Goal: Information Seeking & Learning: Find specific fact

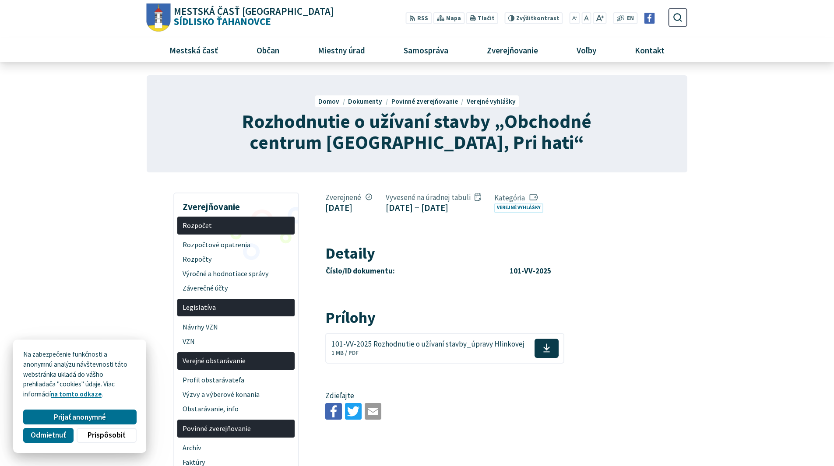
click at [529, 202] on icon at bounding box center [533, 197] width 9 height 9
click at [494, 213] on link "Verejné vyhlášky" at bounding box center [518, 208] width 49 height 9
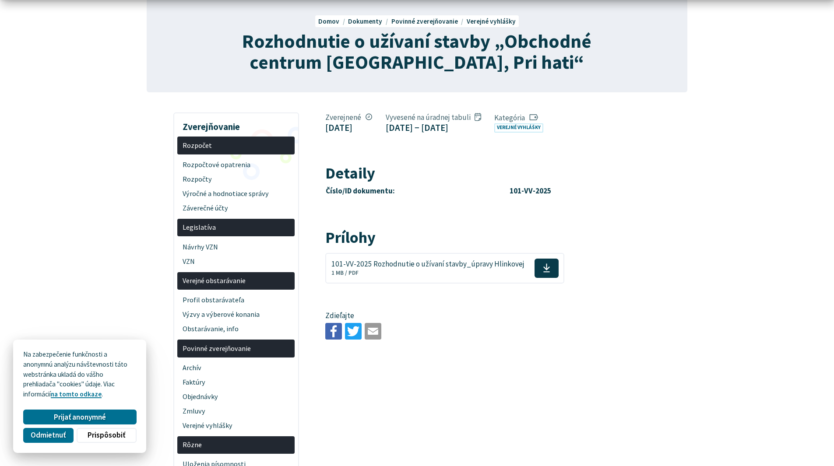
scroll to position [88, 0]
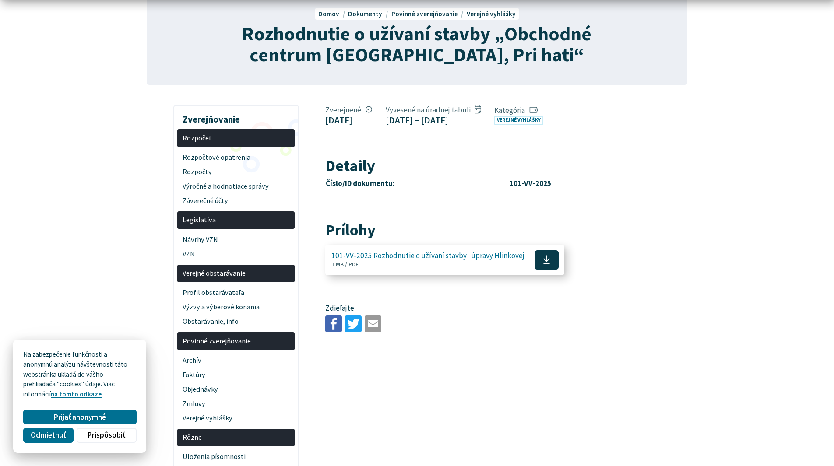
click at [544, 270] on span at bounding box center [547, 259] width 24 height 19
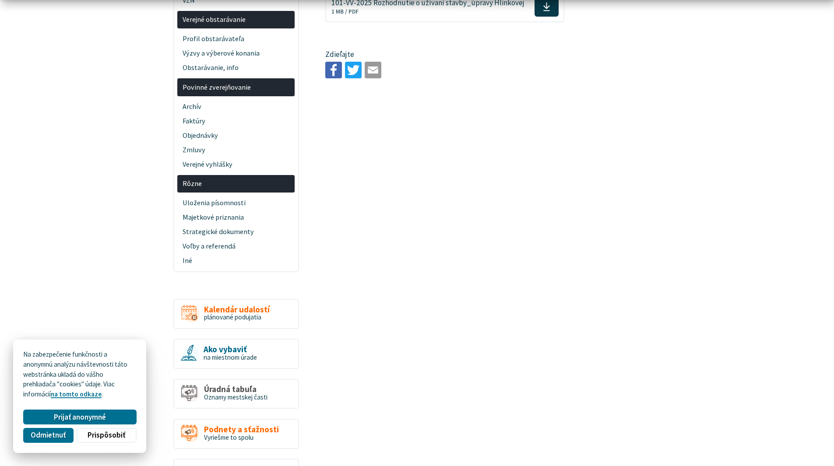
scroll to position [350, 0]
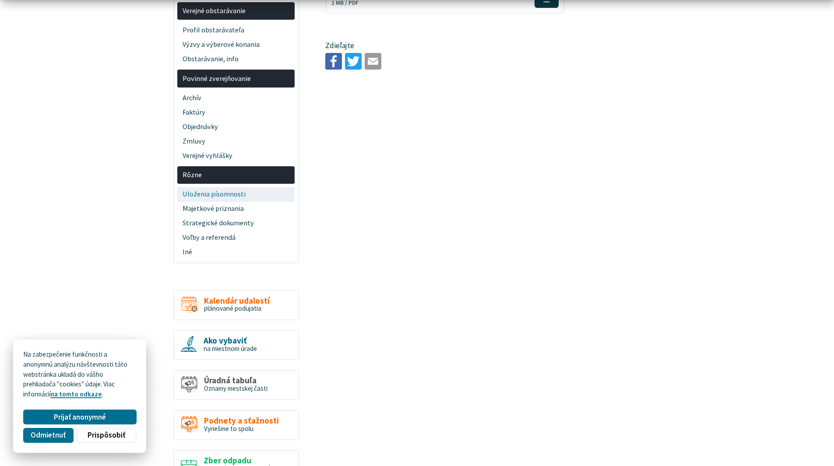
click at [216, 195] on span "Uloženia písomnosti" at bounding box center [236, 194] width 107 height 14
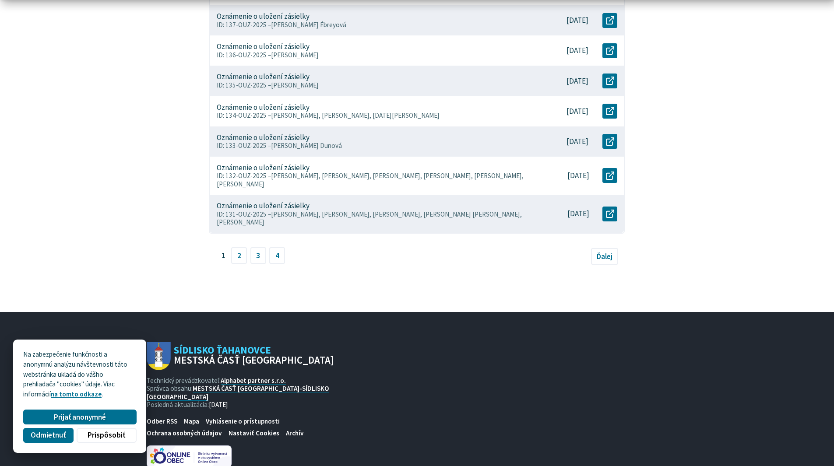
scroll to position [451, 0]
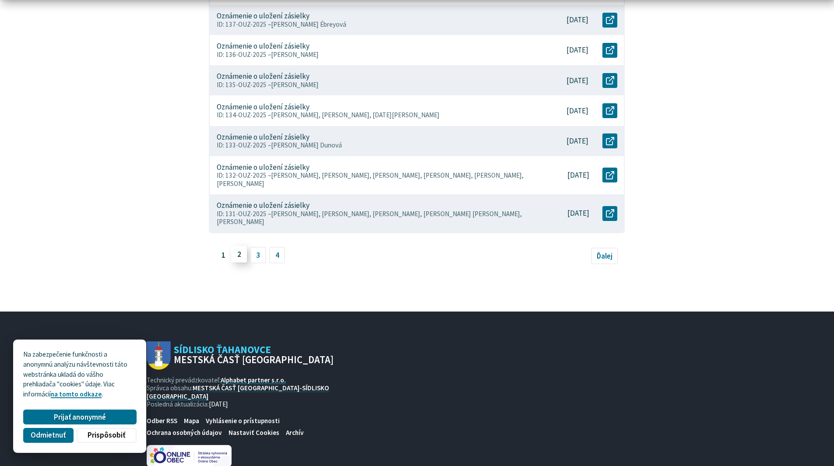
click at [242, 252] on link "2" at bounding box center [239, 254] width 16 height 17
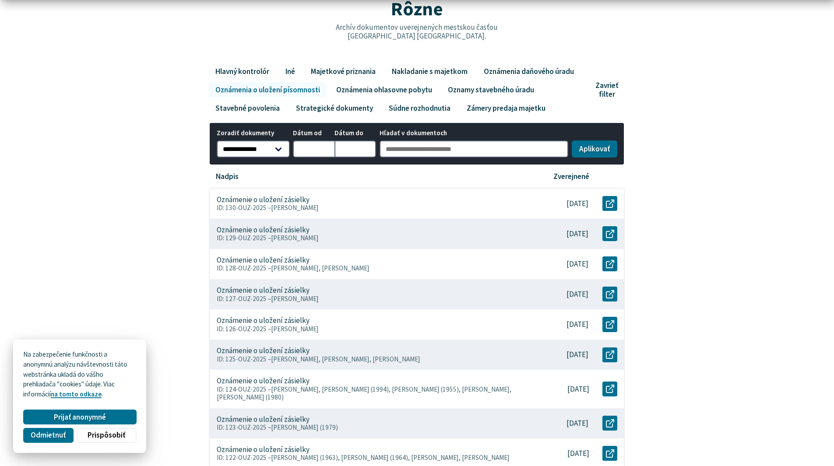
scroll to position [131, 0]
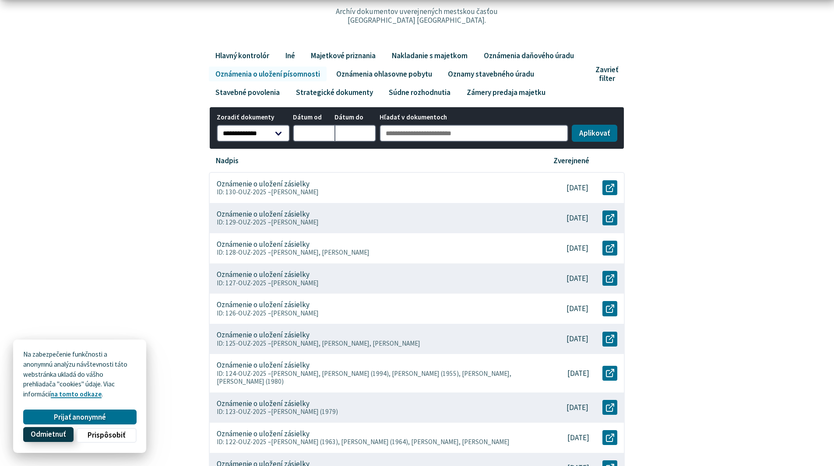
click at [52, 437] on span "Odmietnuť" at bounding box center [48, 434] width 35 height 9
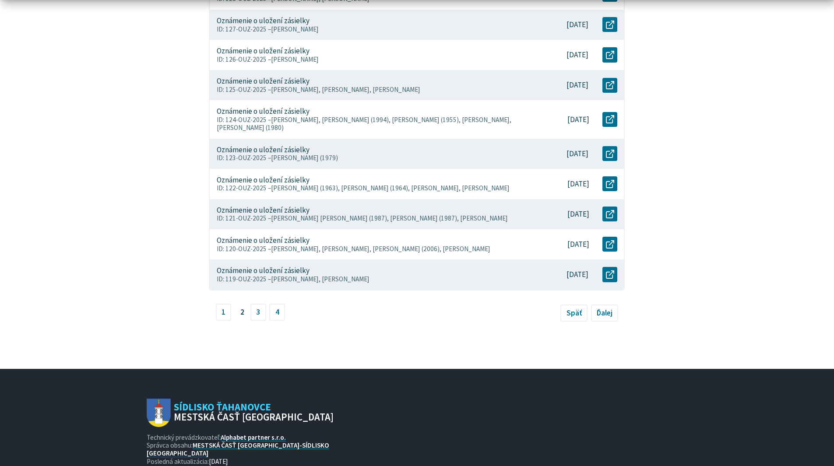
scroll to position [438, 0]
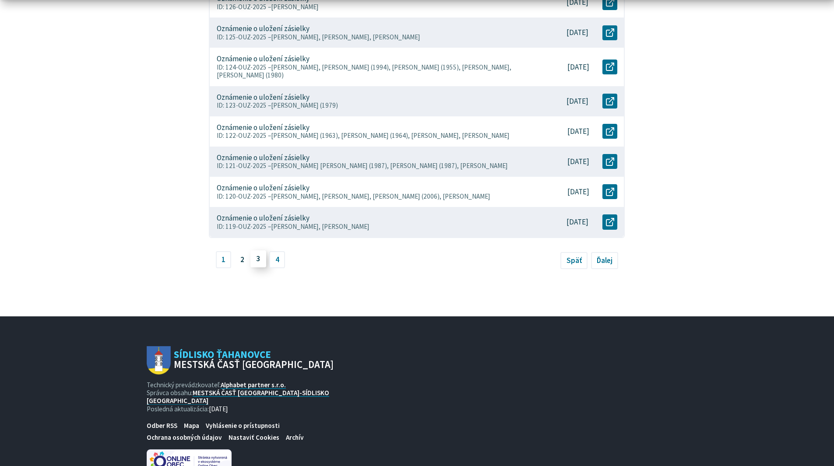
click at [263, 262] on link "3" at bounding box center [258, 259] width 16 height 17
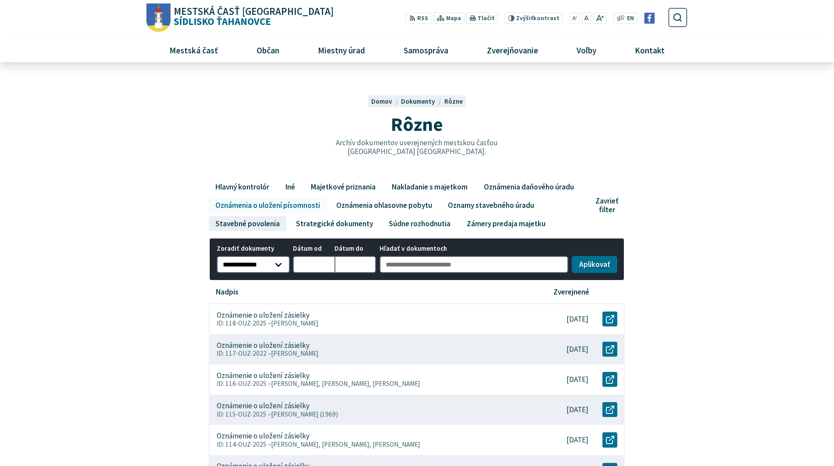
click at [237, 224] on link "Stavebné povolenia" at bounding box center [247, 223] width 77 height 15
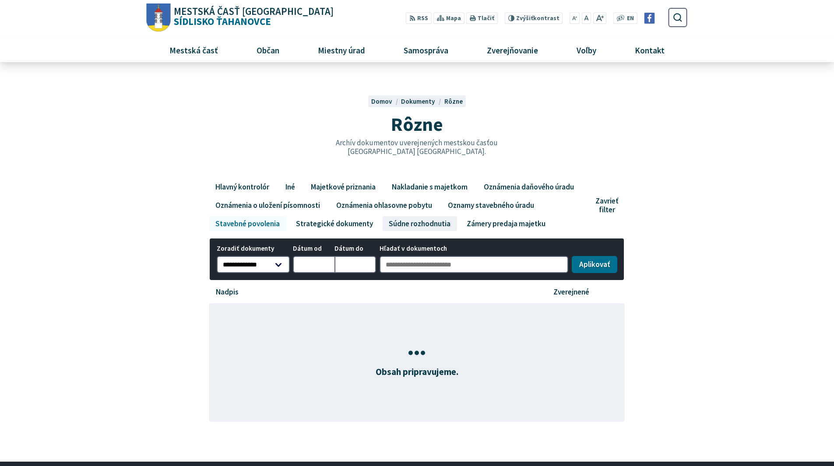
click at [404, 226] on link "Súdne rozhodnutia" at bounding box center [420, 223] width 74 height 15
click at [476, 230] on link "Zámery predaja majetku" at bounding box center [506, 223] width 92 height 15
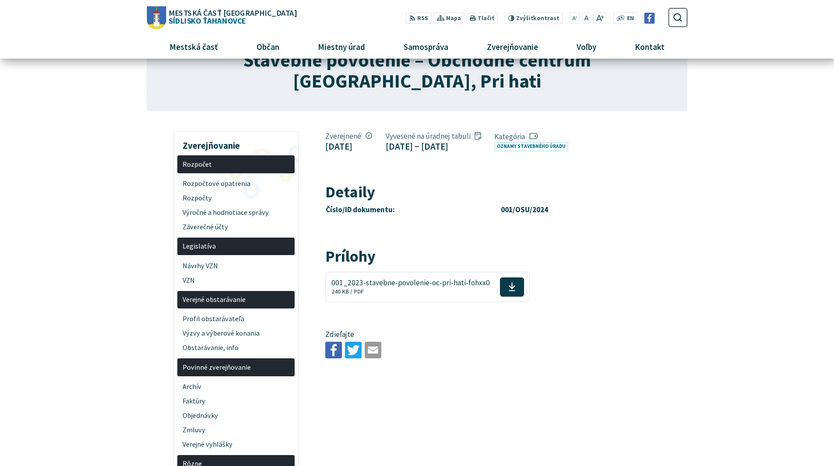
scroll to position [44, 0]
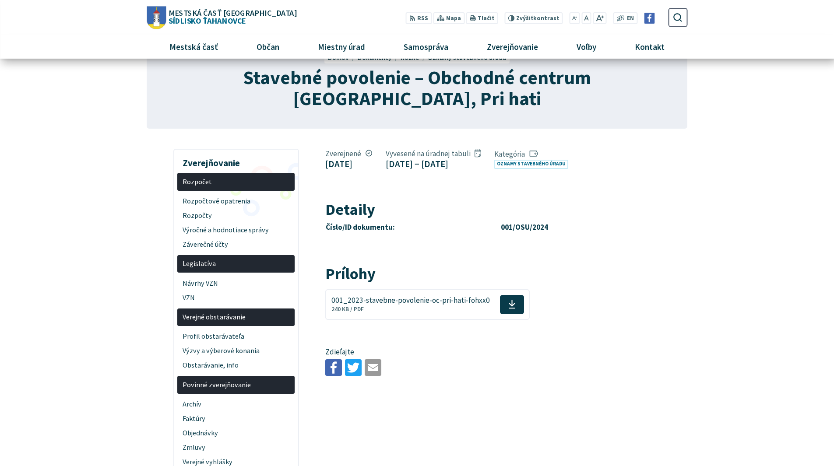
drag, startPoint x: 367, startPoint y: 191, endPoint x: 441, endPoint y: 183, distance: 75.0
click at [494, 169] on link "Oznamy stavebného úradu" at bounding box center [531, 164] width 74 height 9
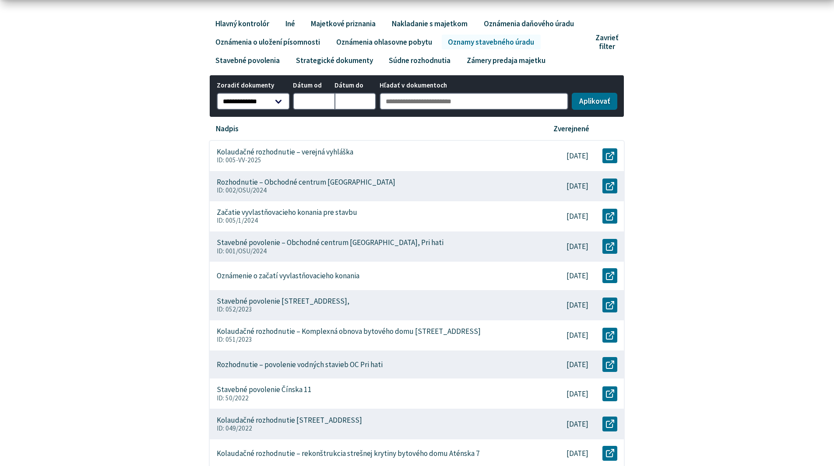
scroll to position [175, 0]
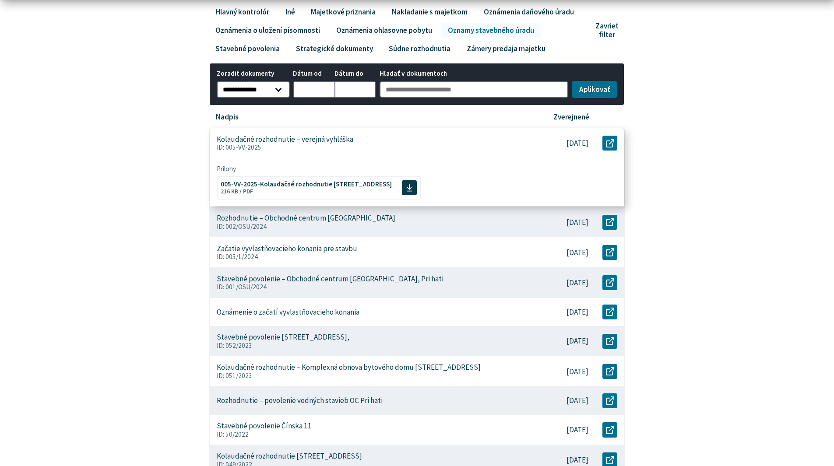
click at [344, 137] on p "Kolaudačné rozhodnutie – verejná vyhláška" at bounding box center [285, 139] width 137 height 9
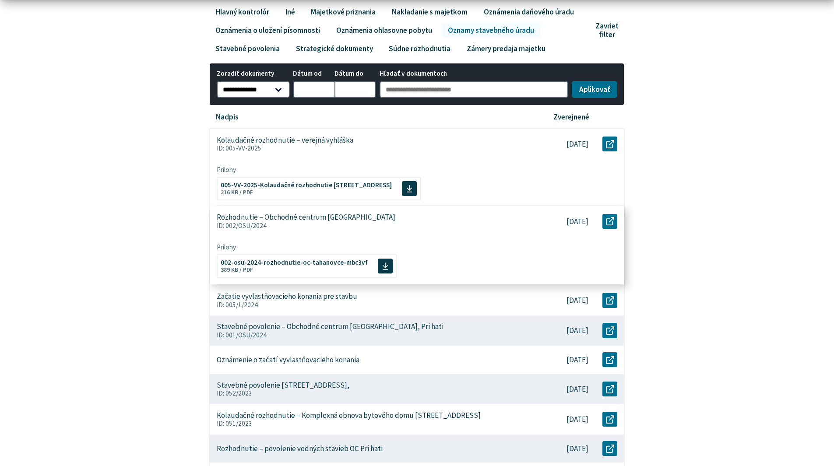
click at [275, 215] on p "Rozhodnutie – Obchodné centrum Ťahanovce" at bounding box center [306, 217] width 179 height 9
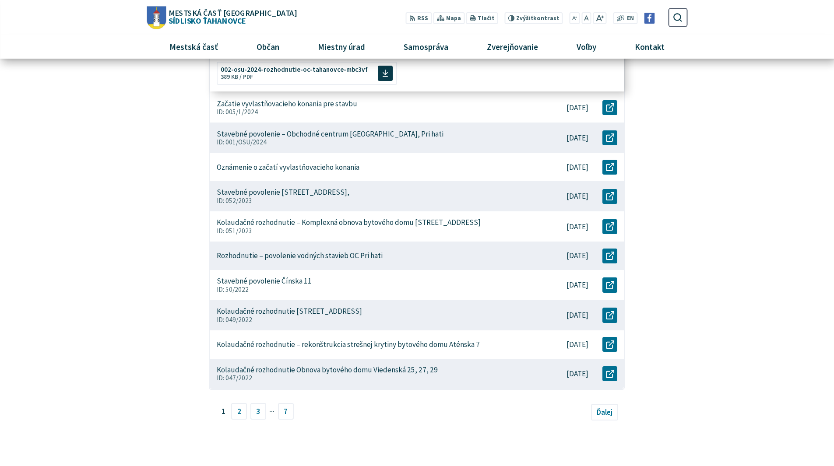
scroll to position [131, 0]
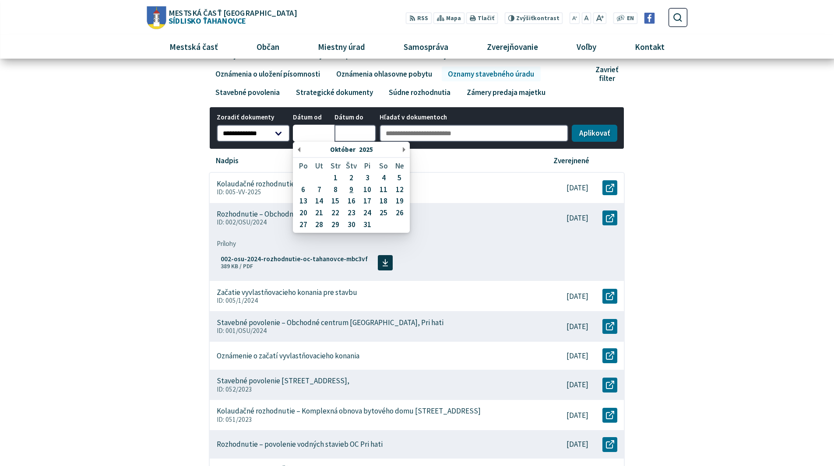
click at [306, 137] on input "Dátum od Október 2025 Po Ut Str Štv Pi So Ne 1 2 3 4 5 6 7 8 9 10 11 12 13 14 1…" at bounding box center [314, 134] width 42 height 18
type input "****"
click at [357, 129] on input "Dátum do Október 2025 Po Ut Str Štv Pi So Ne 1 2 3 4 5 6 7 8 9 10 11 12 13 14 1…" at bounding box center [356, 134] width 42 height 18
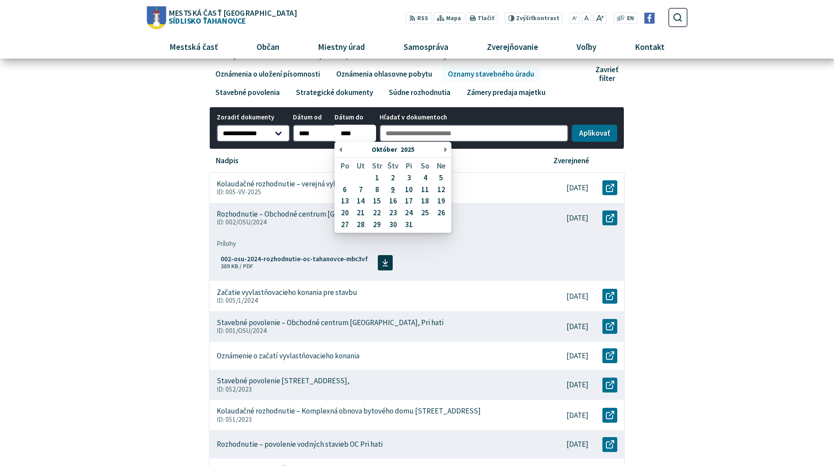
type input "****"
click at [572, 125] on button "Aplikovať vybrané filtre" at bounding box center [595, 134] width 46 height 18
